Goal: Task Accomplishment & Management: Manage account settings

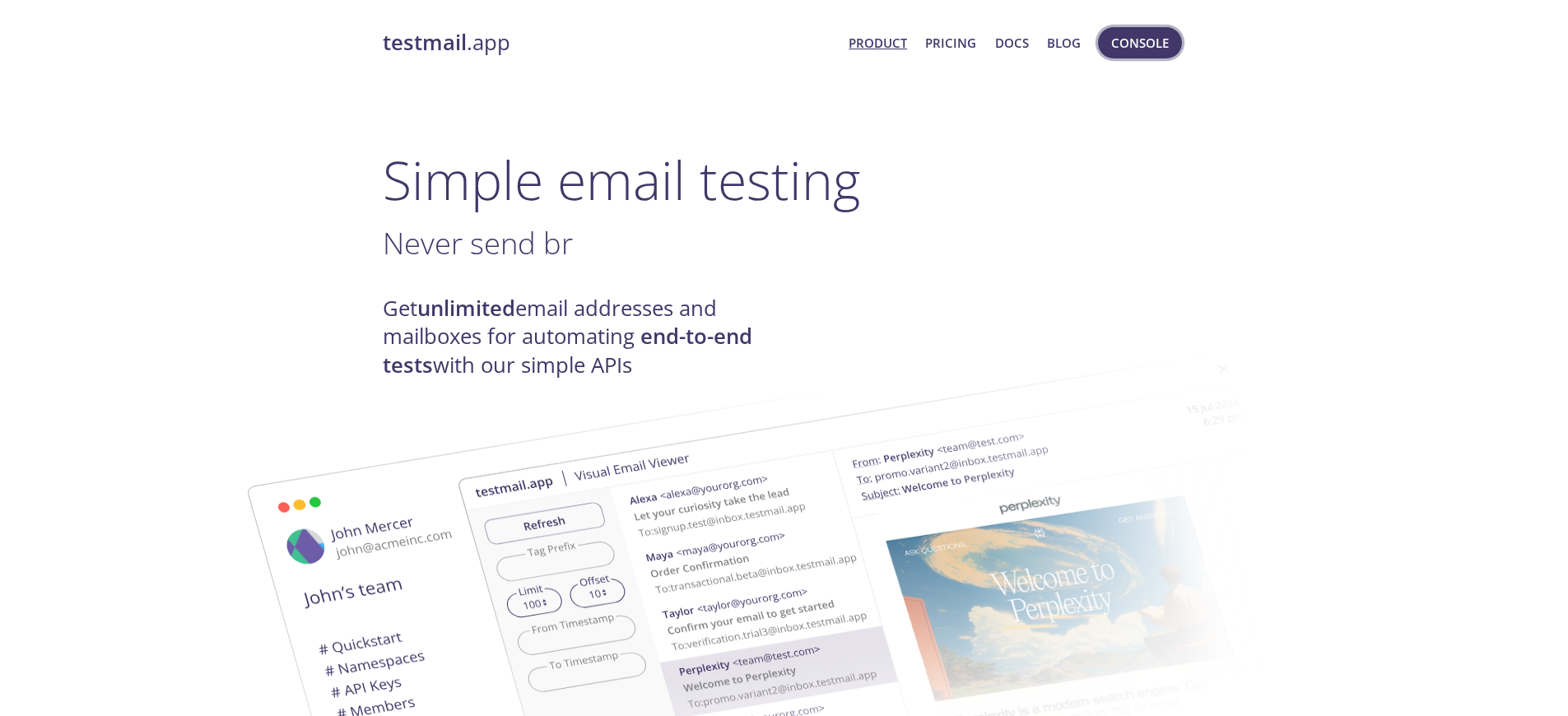
click at [1171, 45] on button "Console" at bounding box center [1140, 43] width 84 height 31
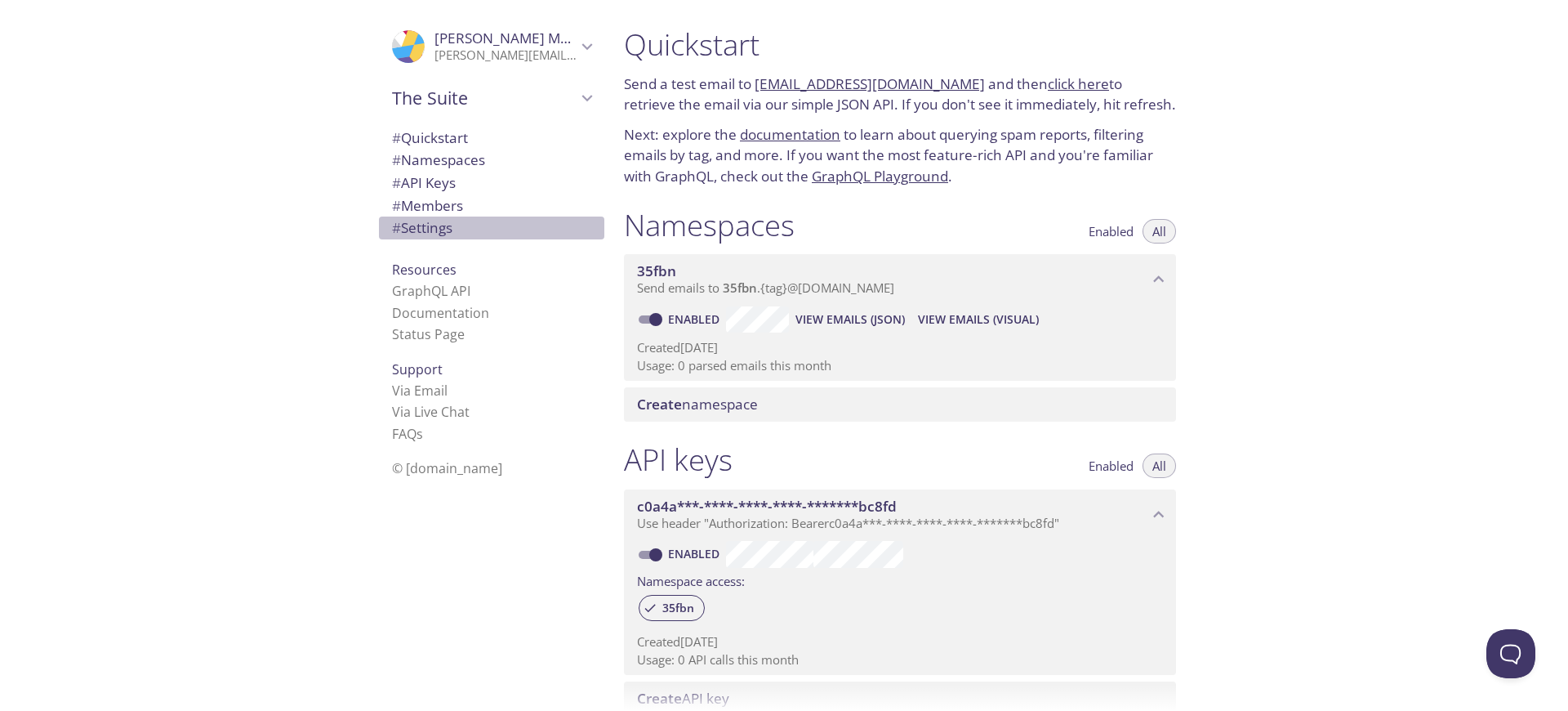
click at [440, 234] on span "# Settings" at bounding box center [422, 227] width 61 height 19
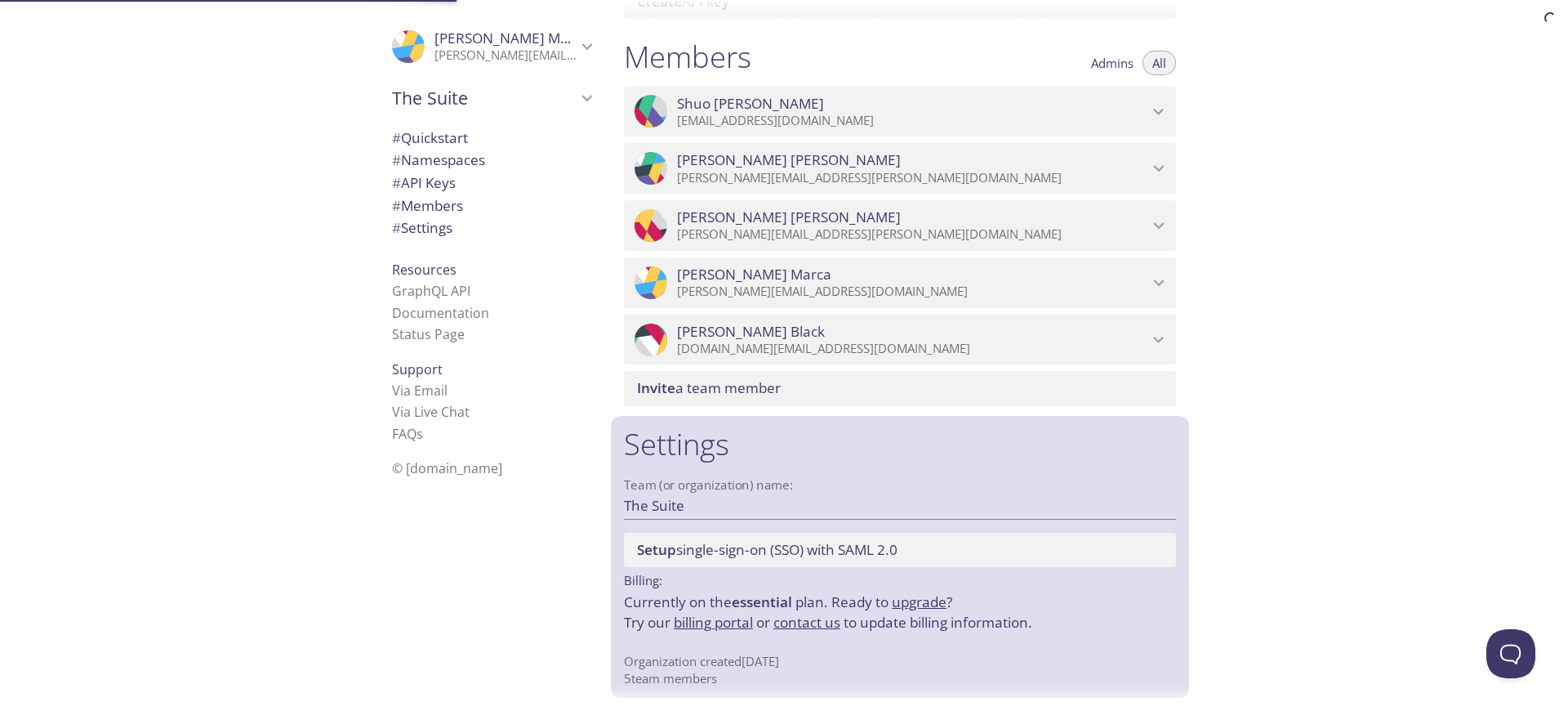
scroll to position [700, 0]
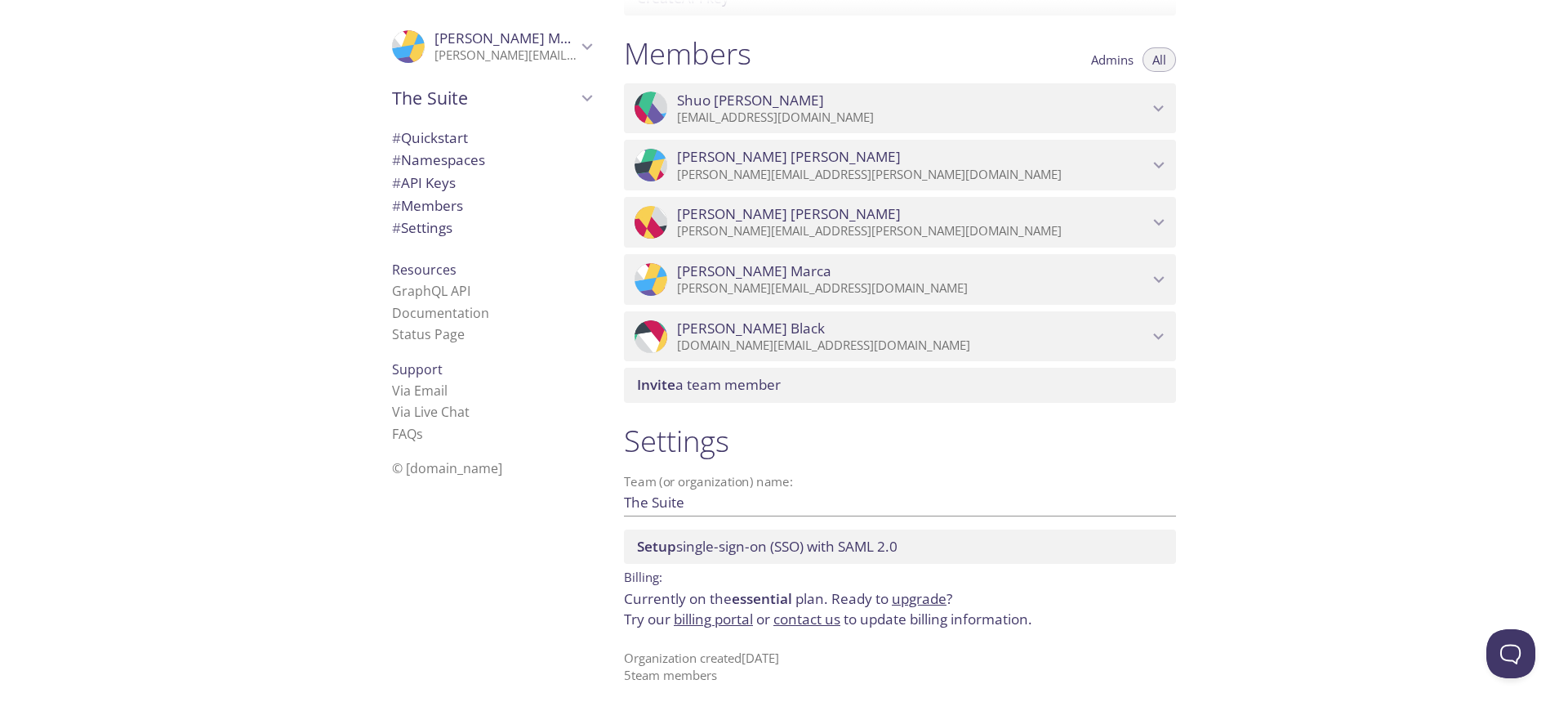
click at [720, 613] on link "billing portal" at bounding box center [713, 618] width 80 height 19
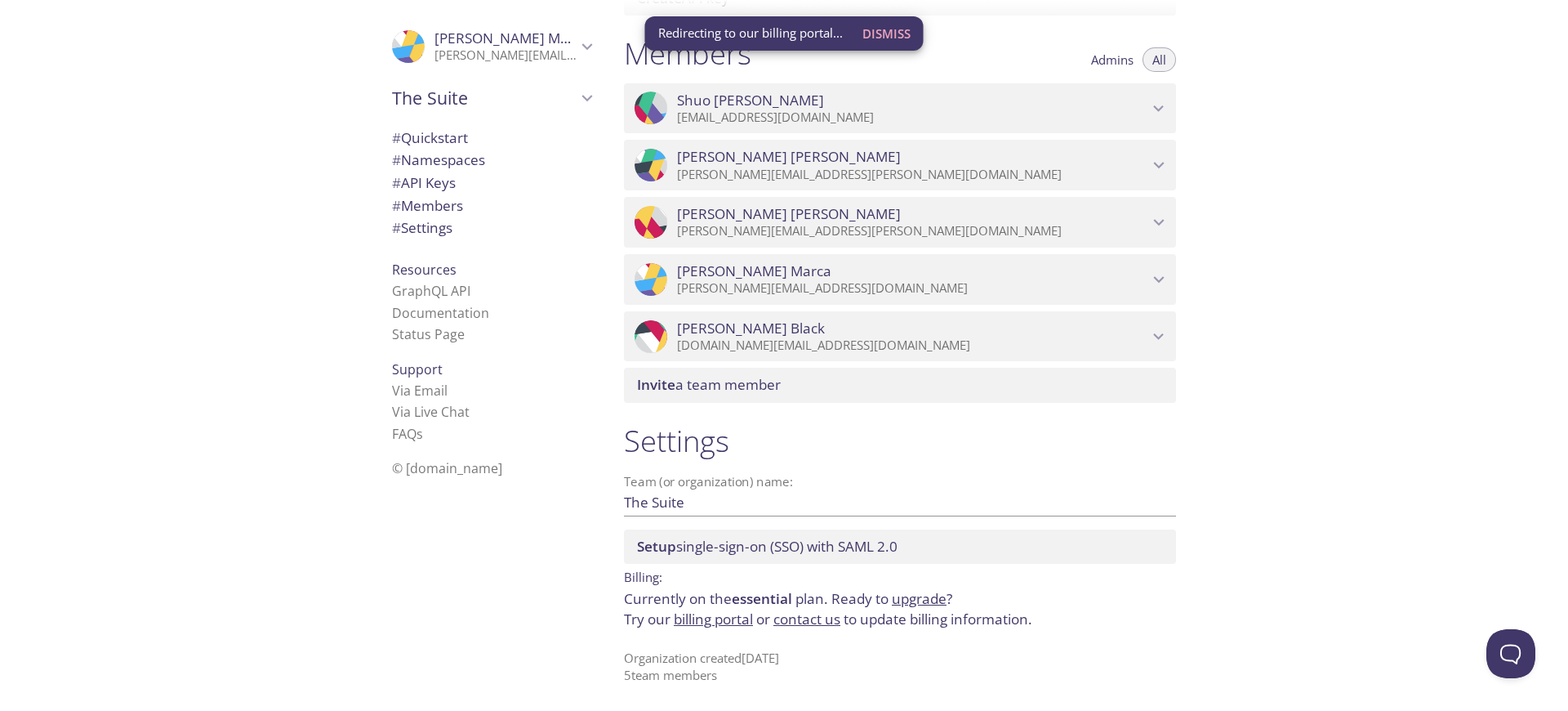
click at [1161, 151] on div ".cls-1 { fill: #6d5ca8; } .cls-2 { fill: #3fc191; } .cls-3 { fill: #3b4752; } .…" at bounding box center [900, 165] width 552 height 51
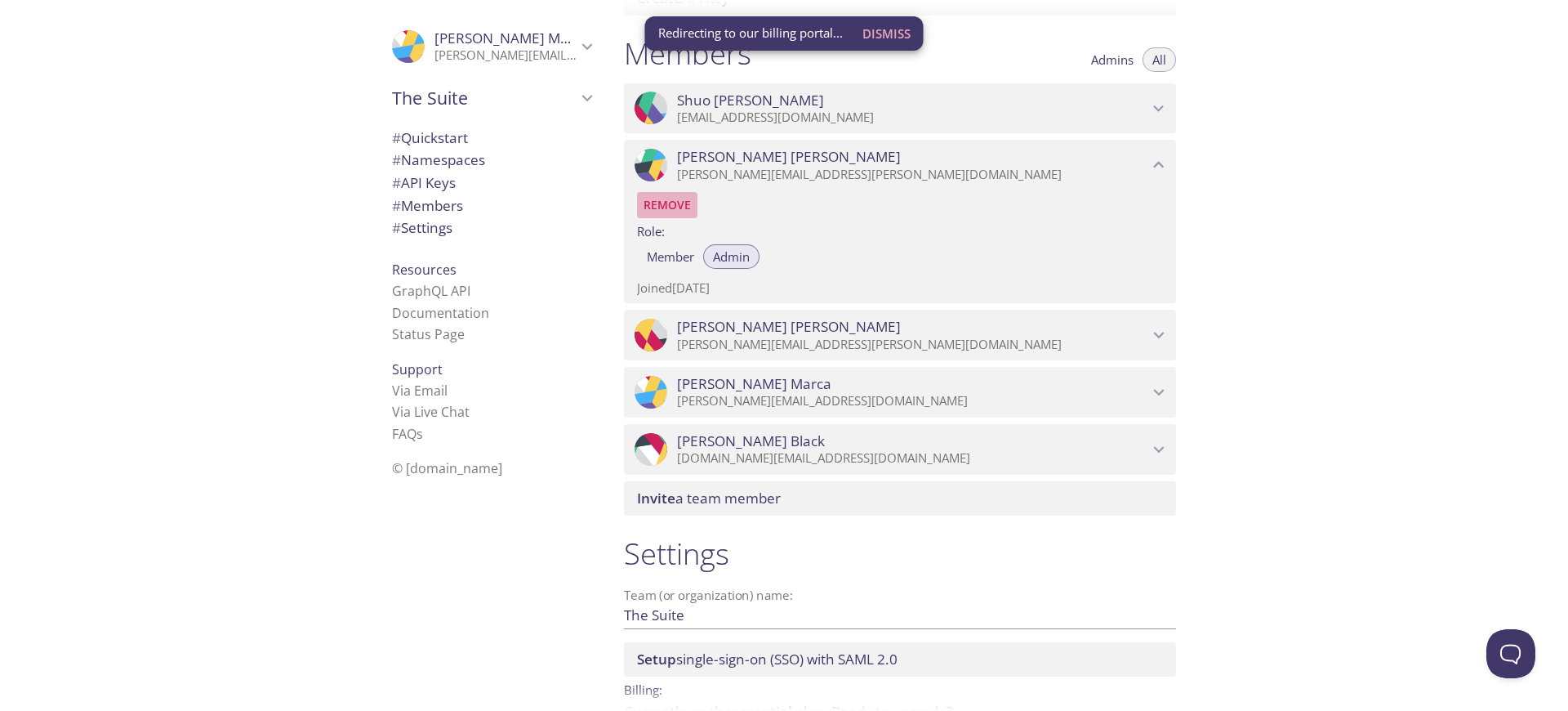
click at [672, 206] on span "Remove" at bounding box center [667, 205] width 48 height 20
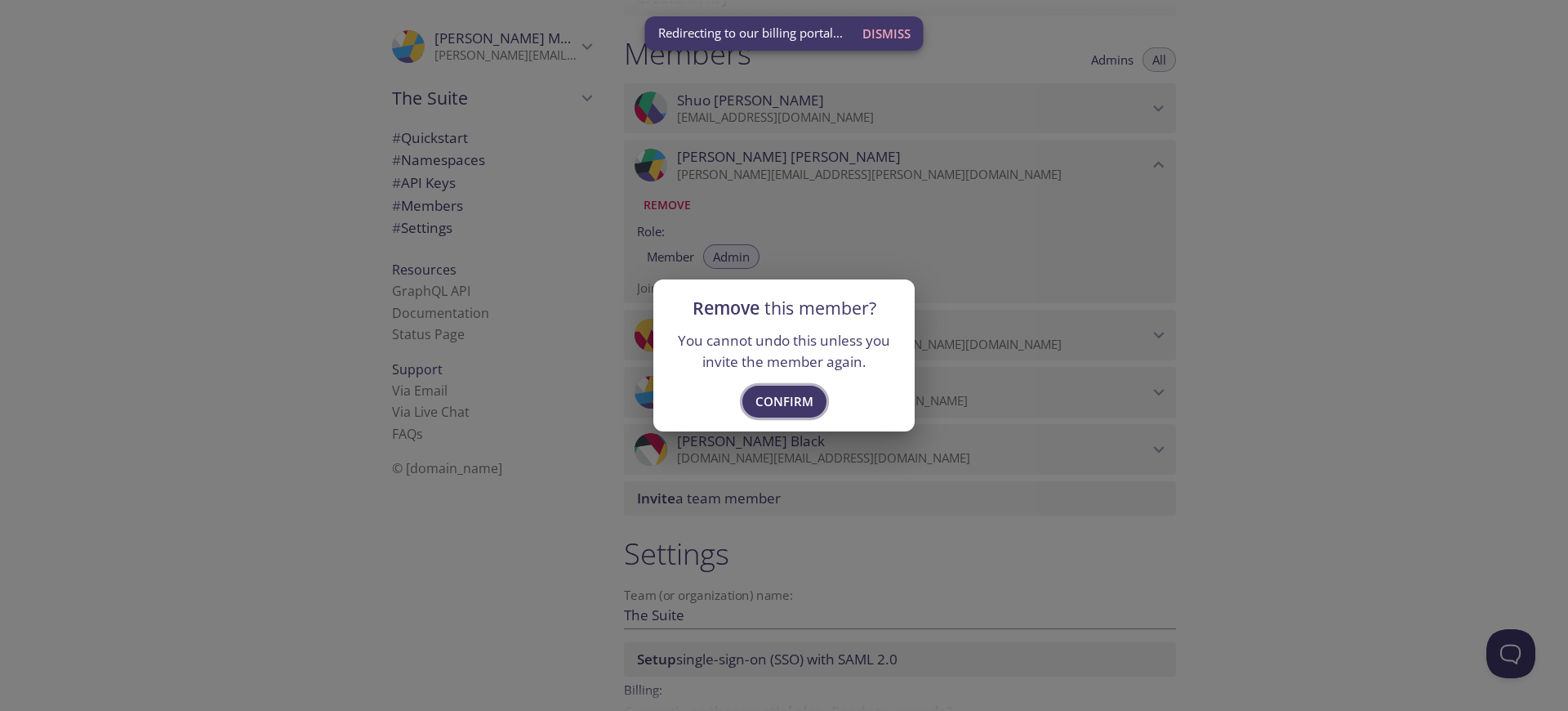
click at [772, 399] on span "Confirm" at bounding box center [784, 401] width 58 height 21
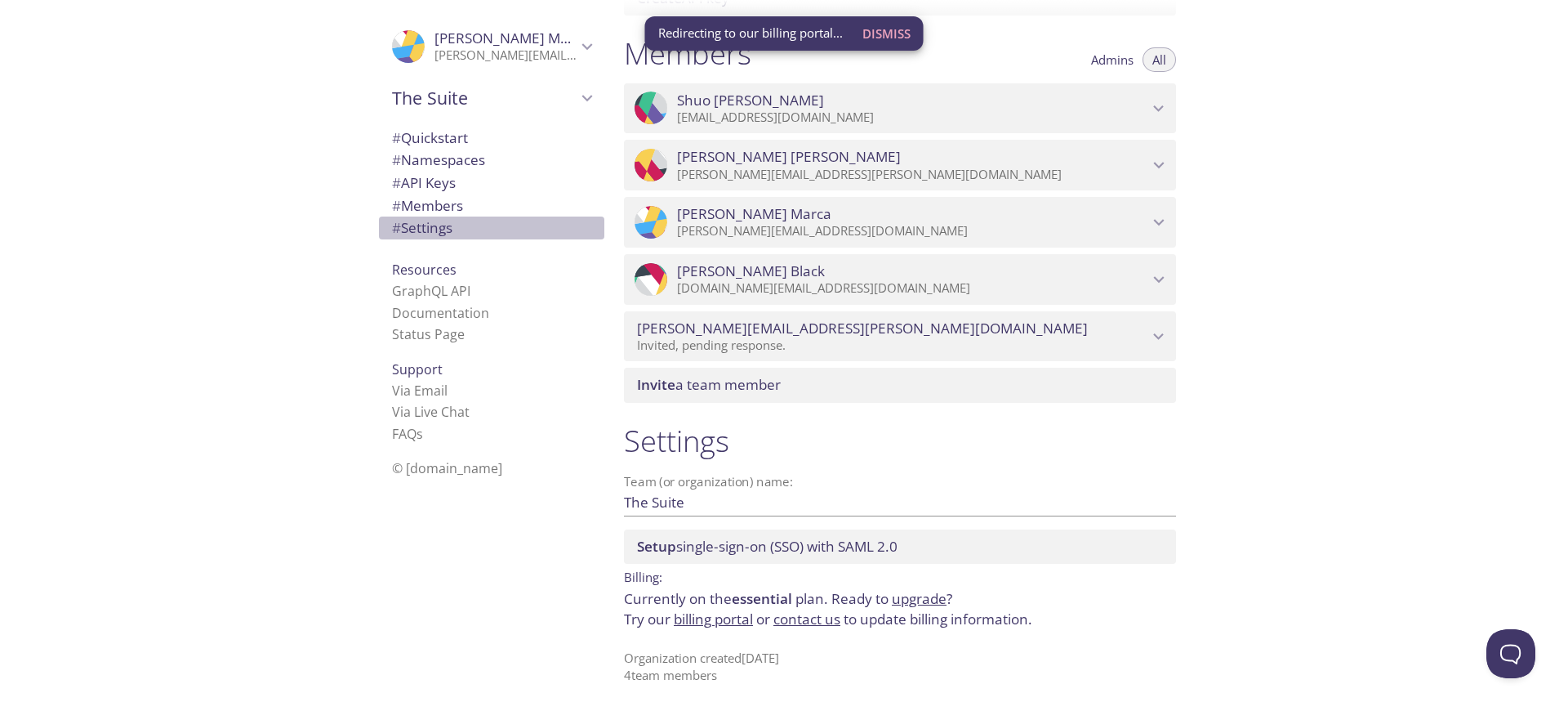
click at [425, 230] on span "# Settings" at bounding box center [422, 227] width 61 height 19
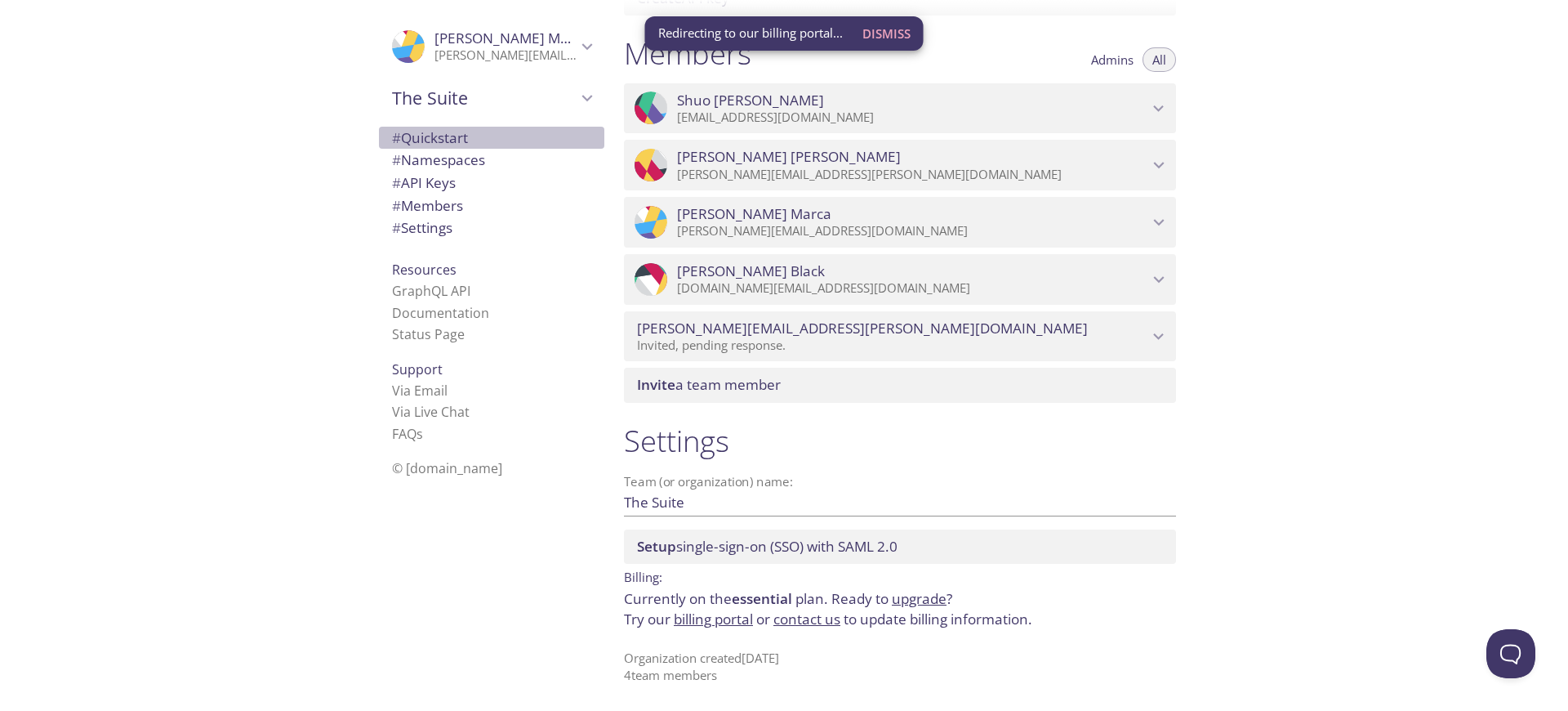
click at [473, 142] on span "# Quickstart" at bounding box center [491, 138] width 199 height 21
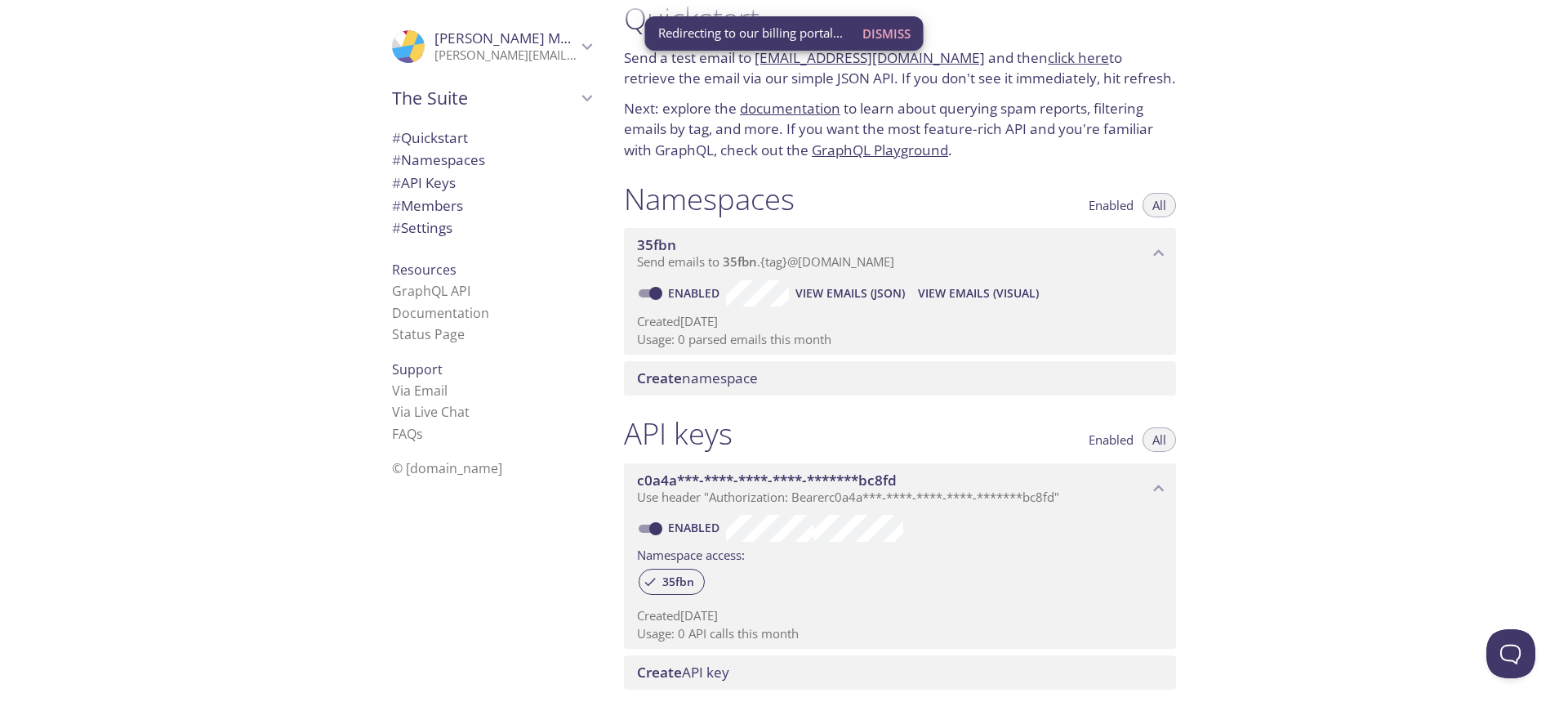
scroll to position [700, 0]
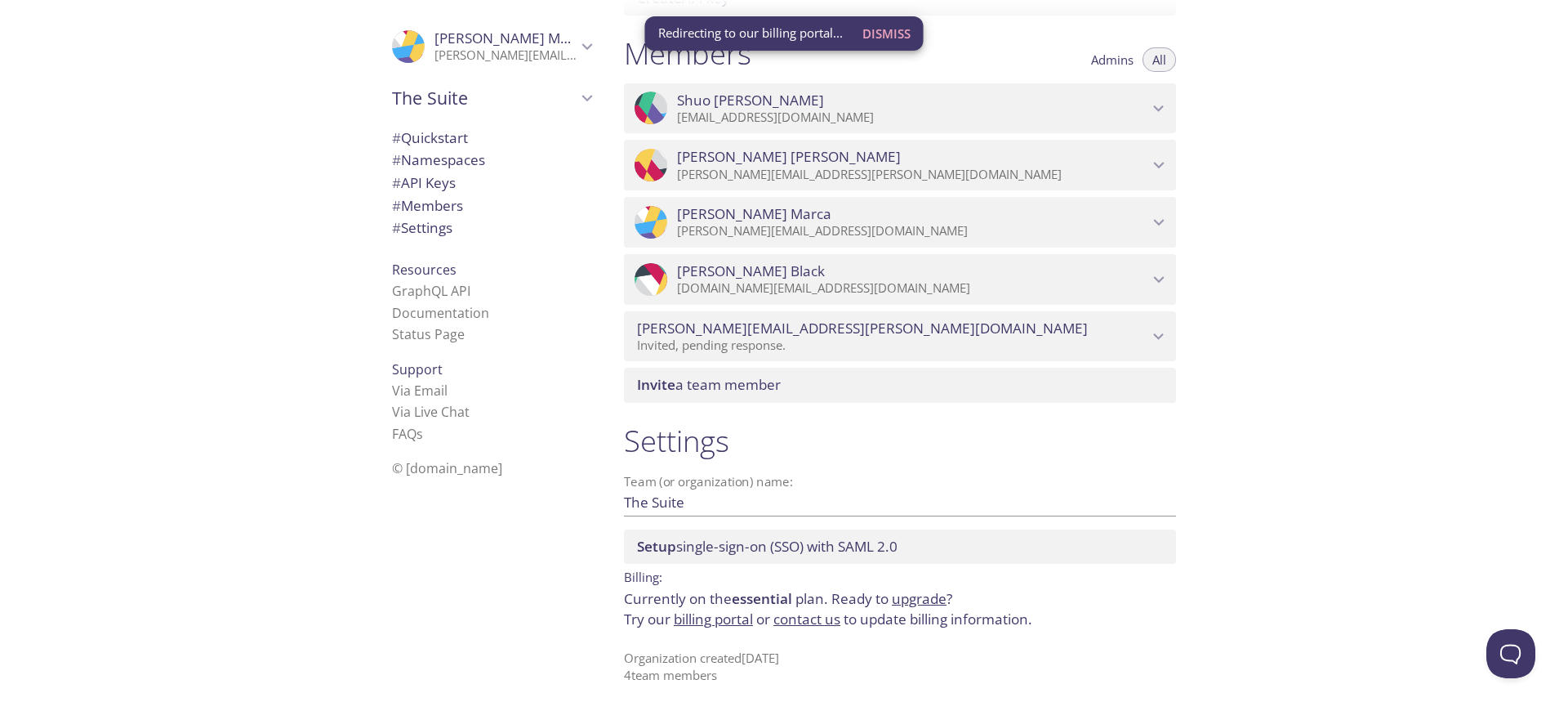
click at [746, 618] on link "billing portal" at bounding box center [713, 618] width 80 height 19
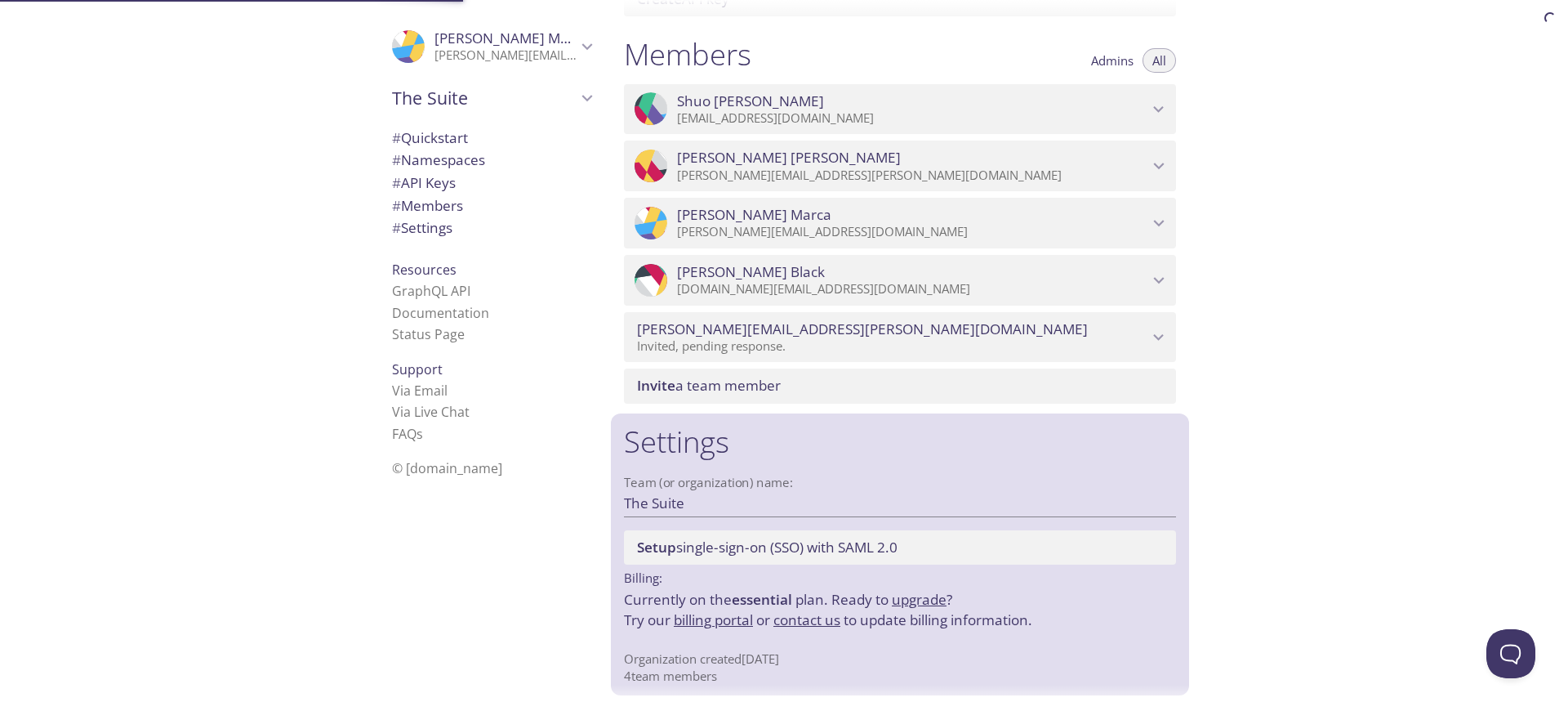
scroll to position [700, 0]
